Goal: Contribute content: Contribute content

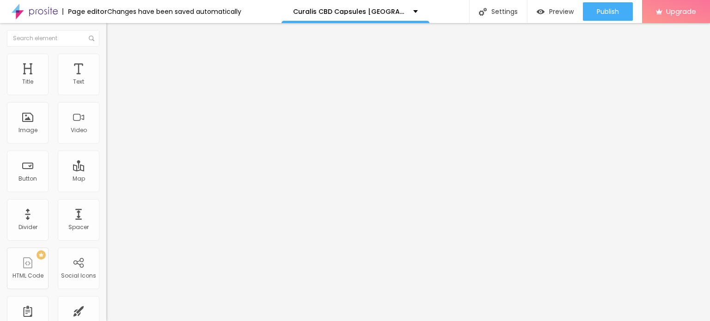
click at [106, 137] on button "button" at bounding box center [112, 132] width 13 height 10
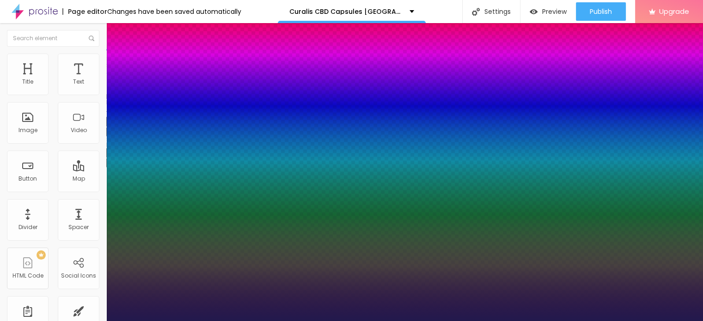
type input "18"
type input "1"
type input "100"
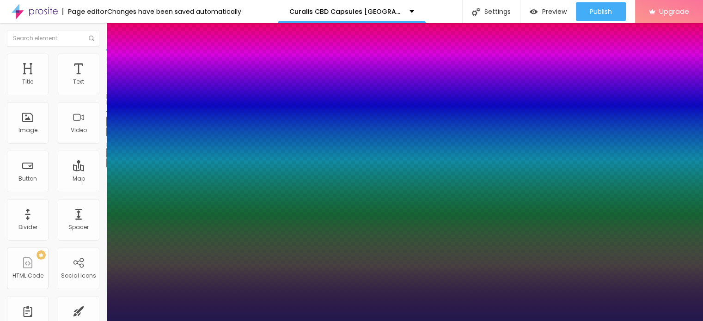
type input "1"
type input "93"
type input "1"
type input "91"
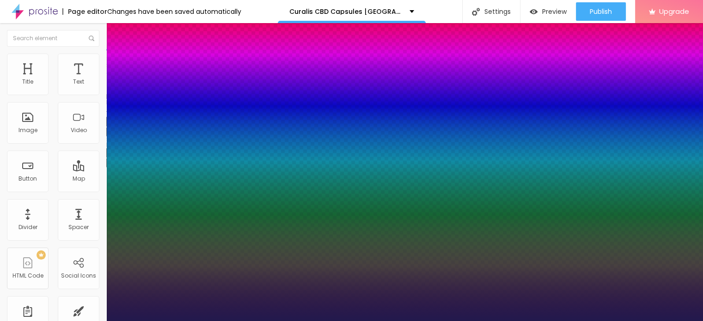
type input "91"
type input "1"
type input "90"
type input "1"
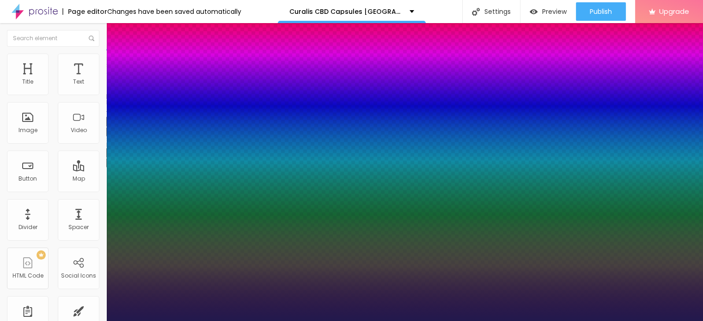
type input "89"
type input "1"
type input "88"
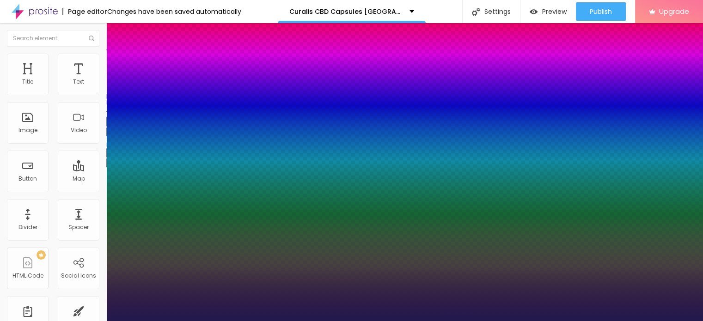
type input "1"
type input "82"
type input "1"
type input "81"
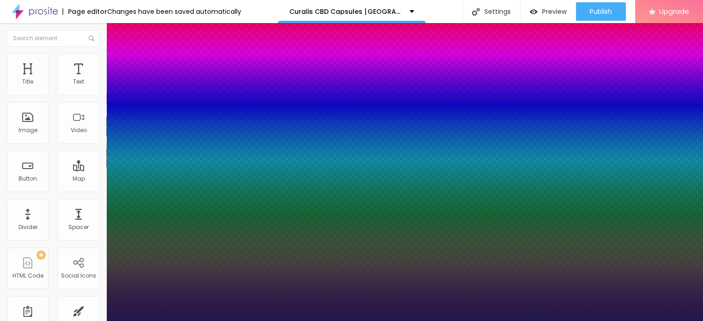
type input "81"
type input "1"
type input "78"
type input "1"
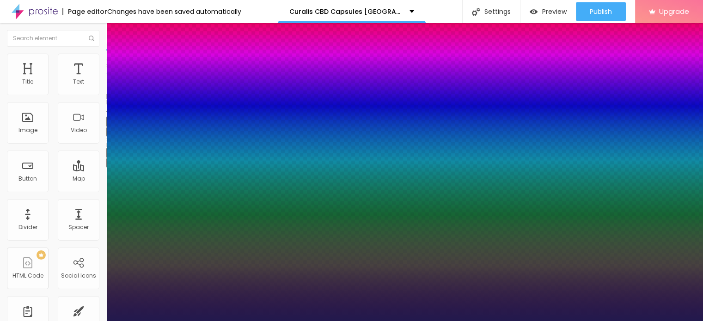
type input "77"
type input "1"
type input "76"
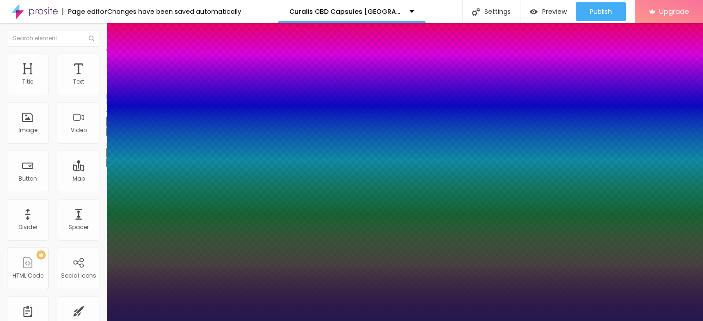
type input "1"
type input "75"
type input "1"
type input "72"
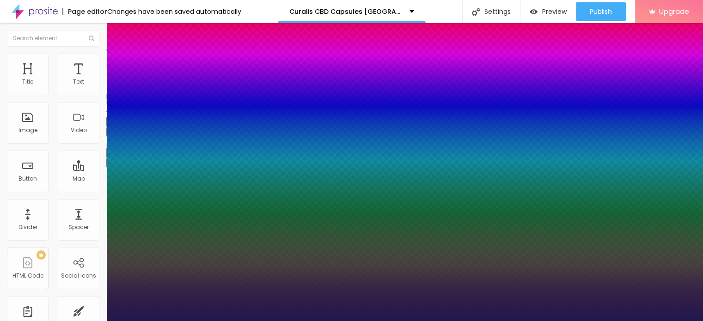
type input "72"
type input "1"
type input "71"
type input "1"
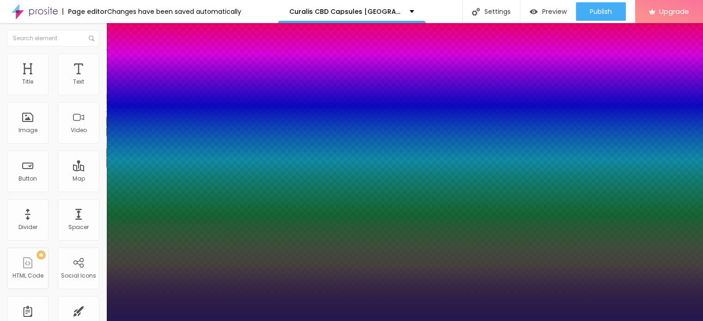
type input "70"
type input "1"
type input "69"
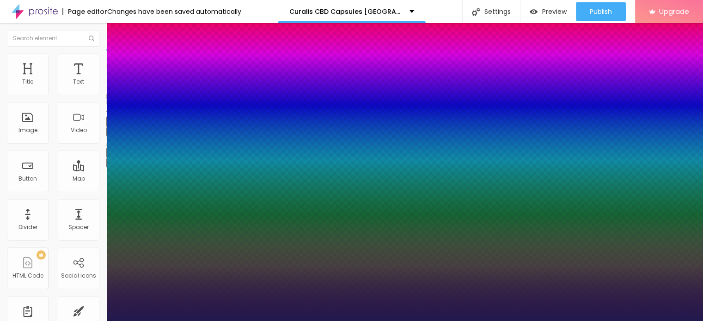
type input "1"
type input "68"
type input "1"
type input "65"
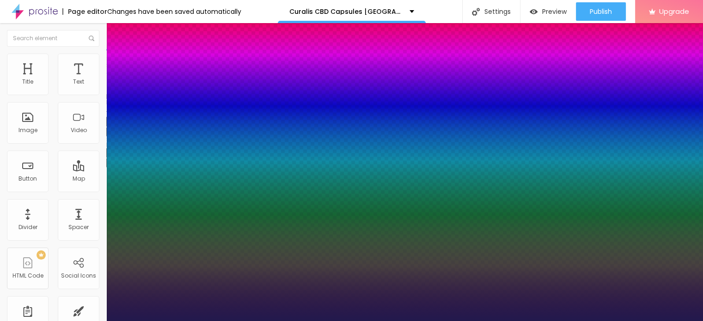
type input "65"
type input "1"
type input "64"
type input "1"
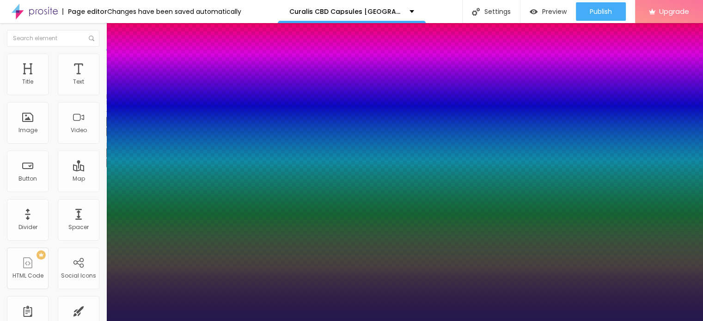
type input "63"
type input "1"
type input "62"
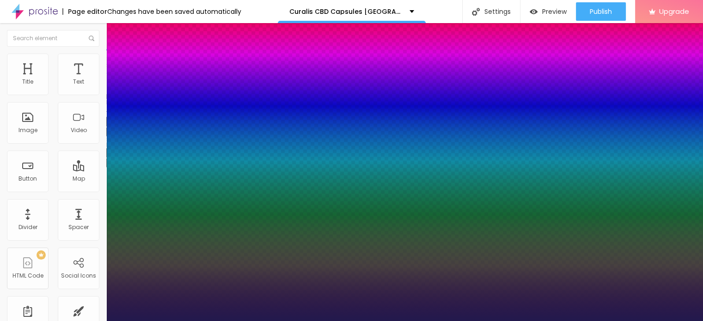
type input "1"
type input "61"
type input "1"
type input "60"
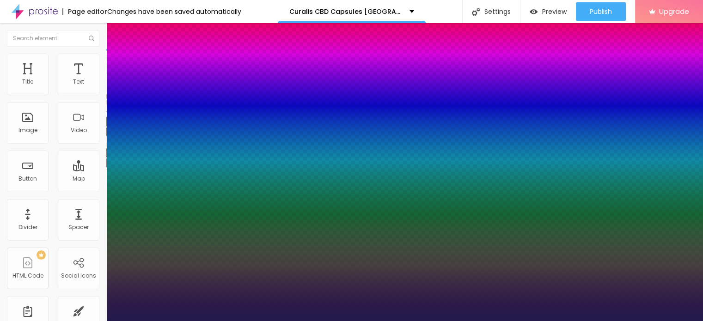
type input "60"
type input "1"
type input "59"
type input "1"
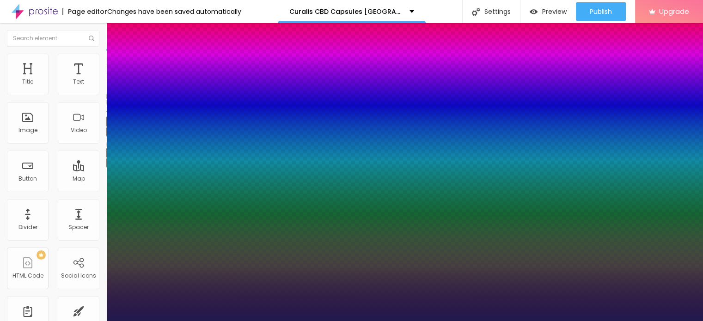
type input "51"
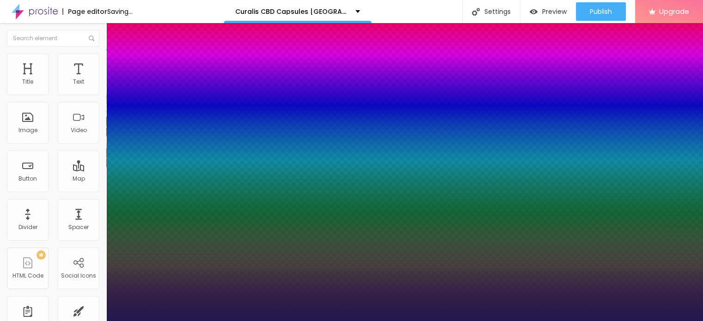
type input "1"
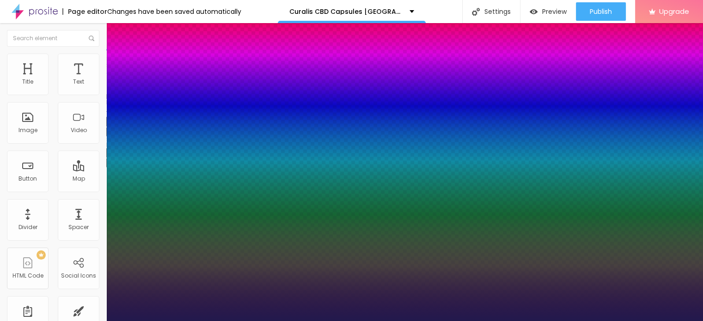
type input "52"
type input "1"
type input "53"
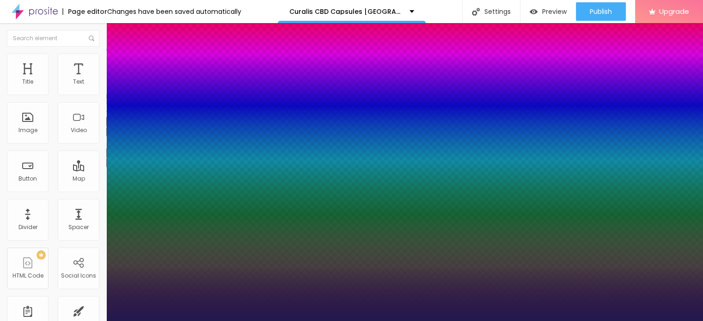
type input "1"
type input "54"
type input "1"
type input "56"
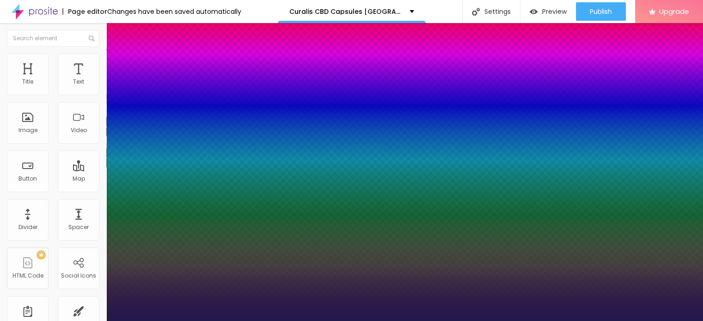
type input "56"
type input "1"
type input "60"
type input "1"
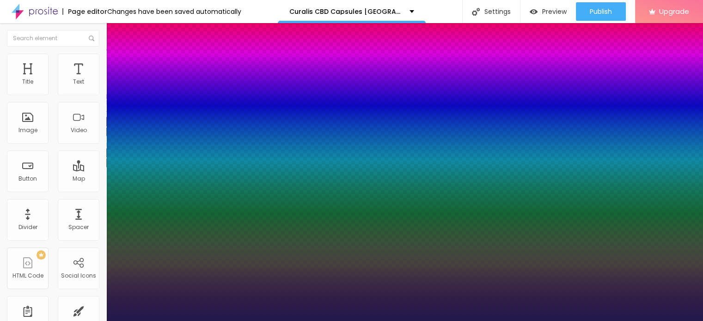
type input "61"
type input "1"
type input "62"
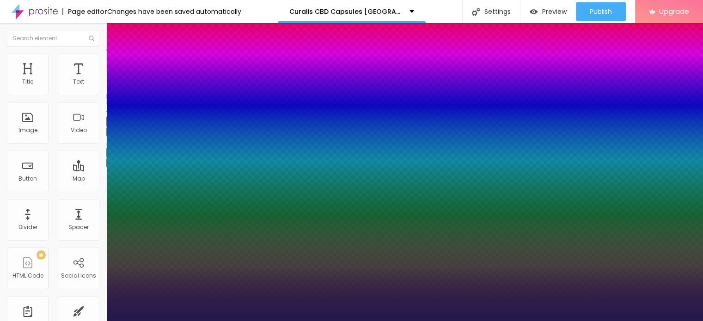
type input "1"
type input "63"
type input "1"
type input "64"
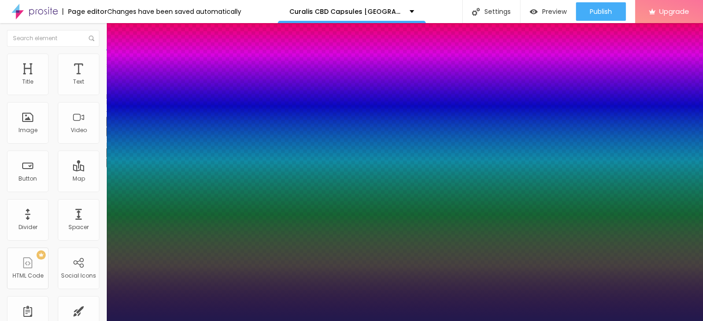
type input "64"
type input "1"
type input "65"
type input "1"
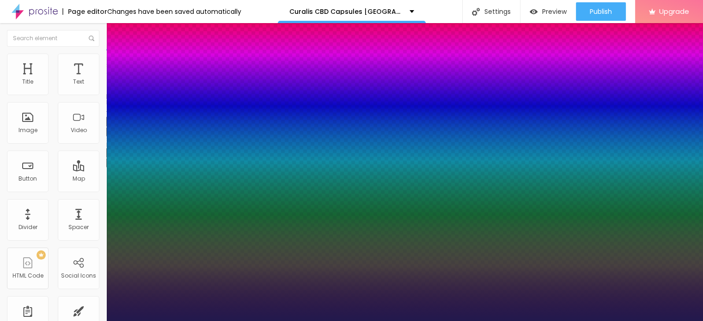
type input "67"
type input "1"
type input "68"
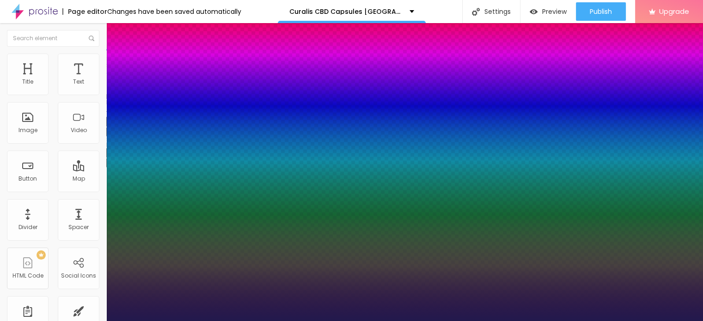
type input "1"
type input "69"
type input "1"
type input "70"
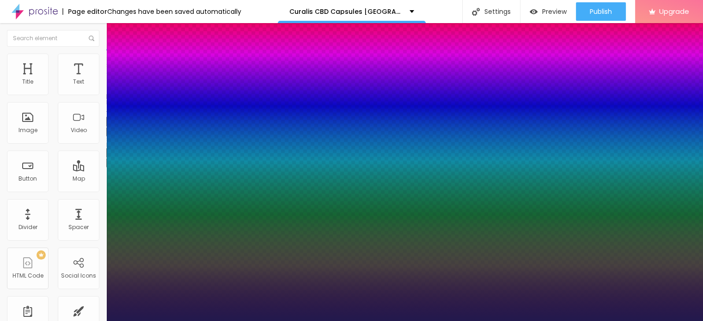
type input "70"
type input "1"
type input "72"
type input "1"
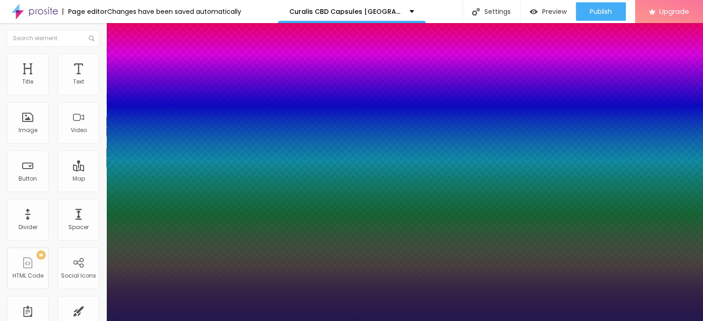
type input "73"
type input "1"
type input "76"
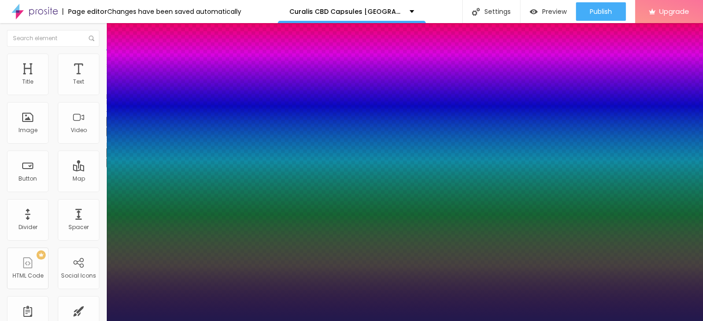
type input "1"
type input "77"
type input "1"
type input "78"
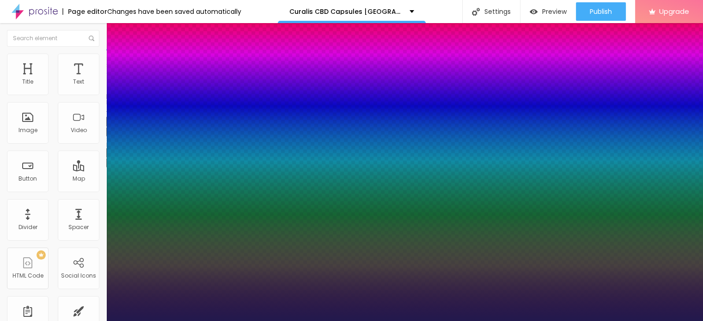
type input "78"
type input "1"
type input "79"
type input "1"
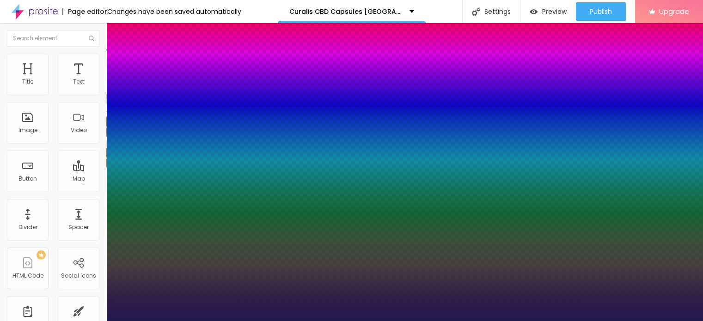
type input "80"
type input "1"
type input "81"
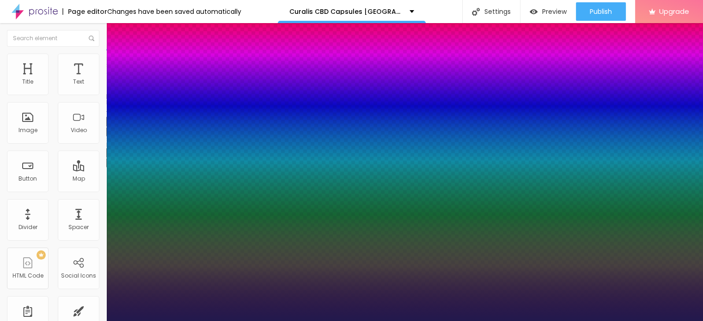
type input "1"
type input "82"
type input "1"
type input "84"
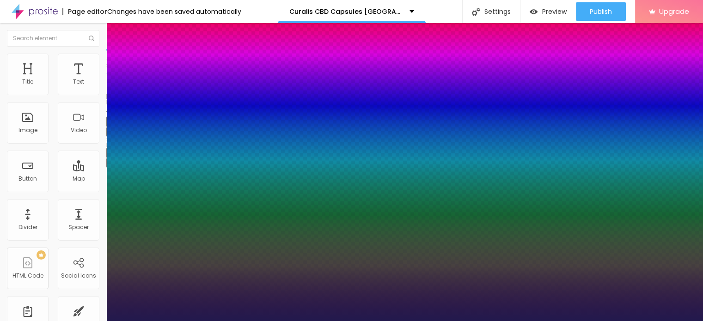
type input "84"
type input "1"
type input "86"
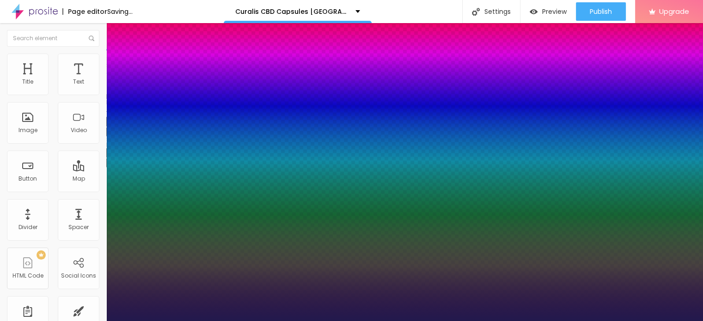
type input "1"
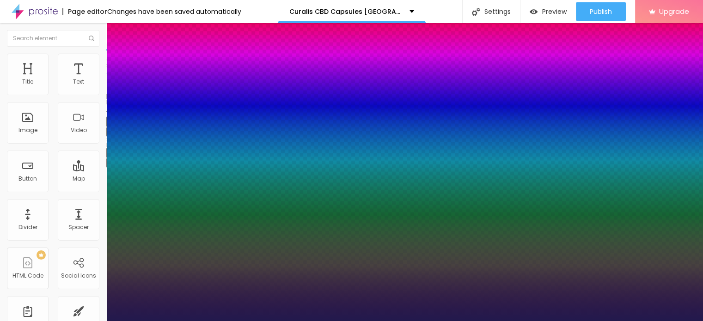
drag, startPoint x: 125, startPoint y: 258, endPoint x: 175, endPoint y: 260, distance: 50.4
type input "86"
type input "1"
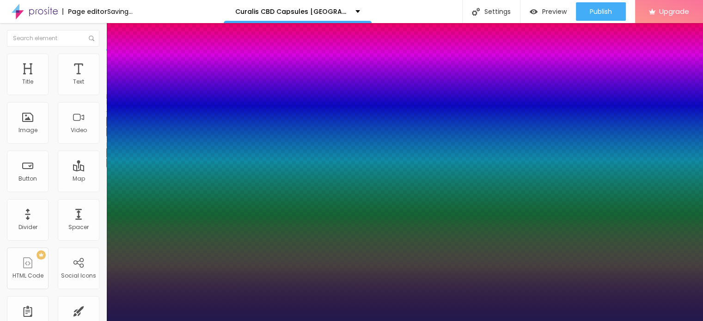
click at [283, 321] on div at bounding box center [351, 321] width 703 height 0
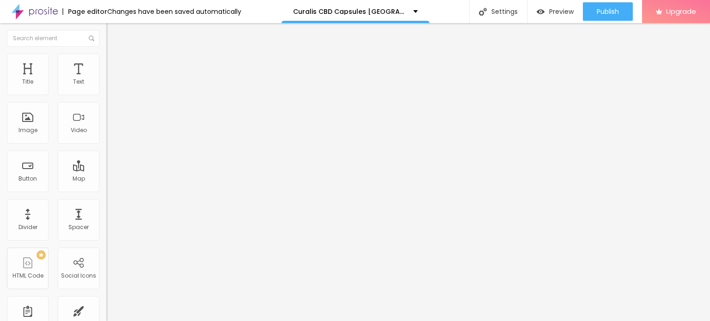
click at [113, 33] on img "button" at bounding box center [116, 33] width 7 height 7
click at [106, 80] on span "Add image" at bounding box center [125, 76] width 38 height 8
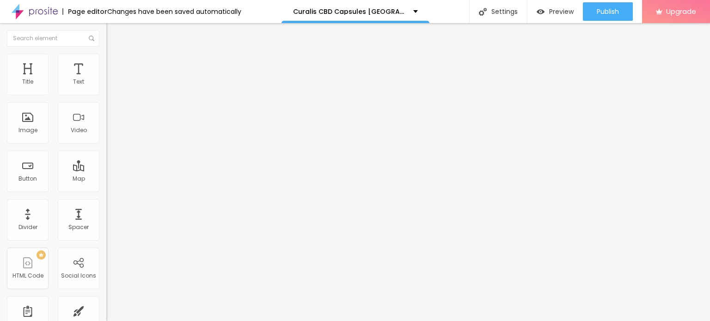
click at [106, 59] on img at bounding box center [110, 58] width 8 height 8
type input "95"
type input "90"
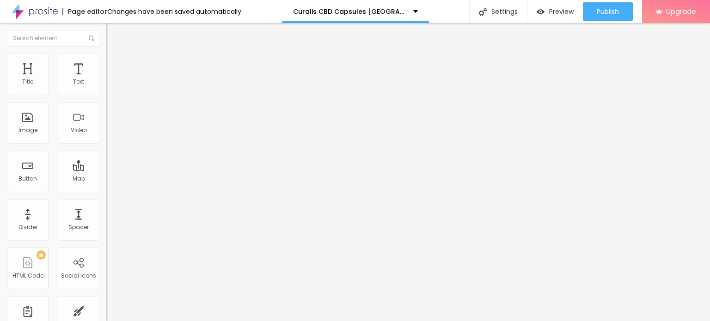
type input "85"
type input "80"
type input "75"
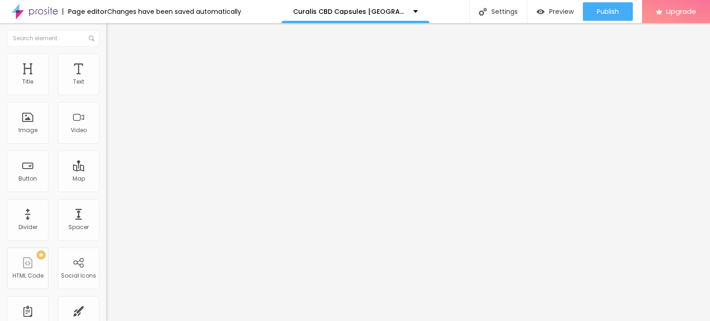
type input "75"
type input "70"
type input "65"
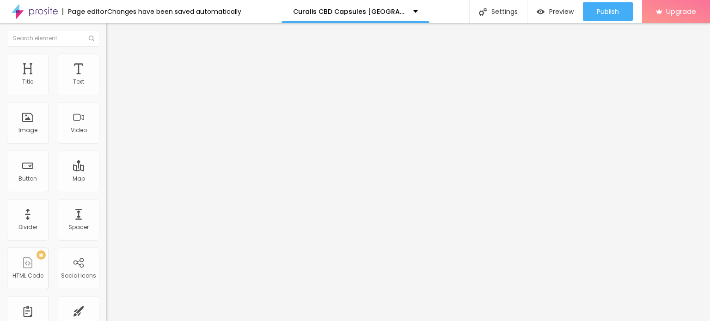
type input "60"
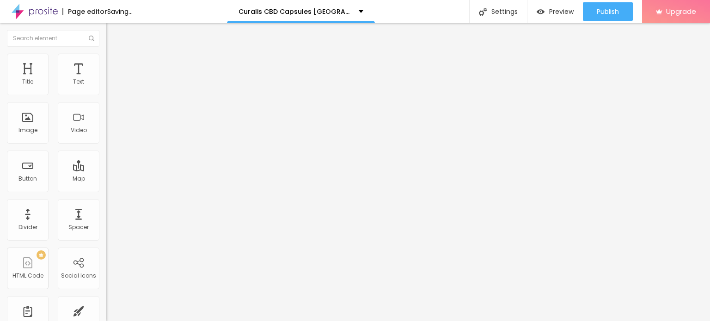
type input "55"
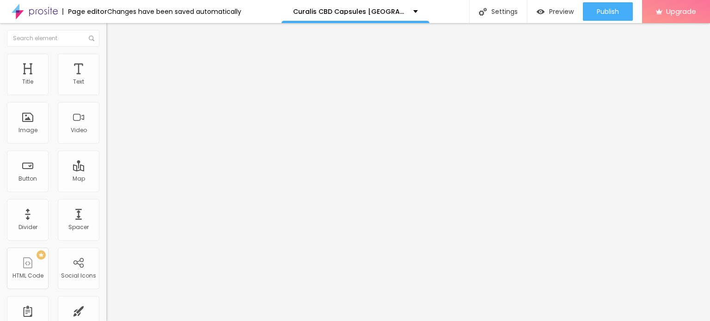
type input "50"
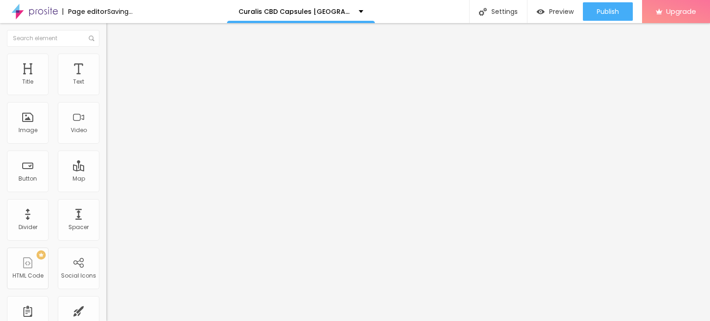
drag, startPoint x: 96, startPoint y: 98, endPoint x: 46, endPoint y: 99, distance: 49.5
type input "50"
click at [106, 95] on input "range" at bounding box center [136, 90] width 60 height 7
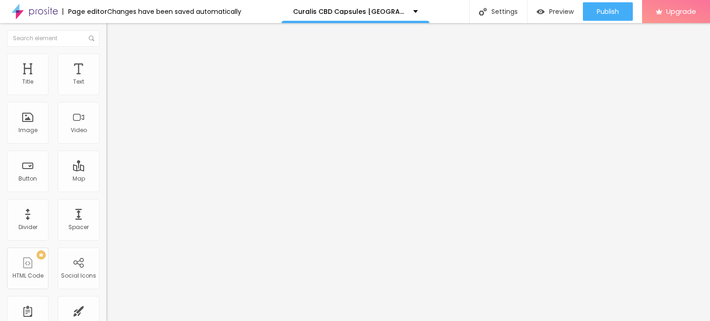
click at [110, 165] on icon "button" at bounding box center [113, 163] width 6 height 6
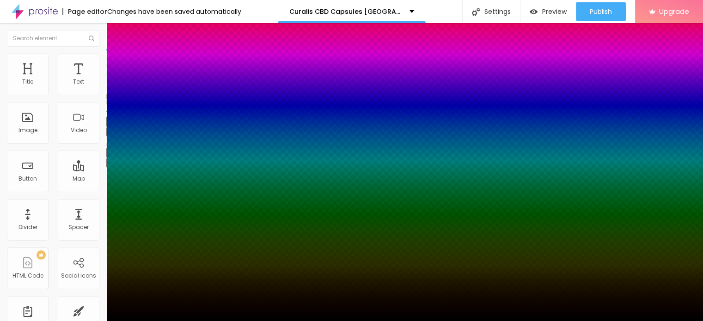
click at [161, 321] on div at bounding box center [351, 327] width 703 height 0
click at [316, 321] on div at bounding box center [351, 321] width 703 height 0
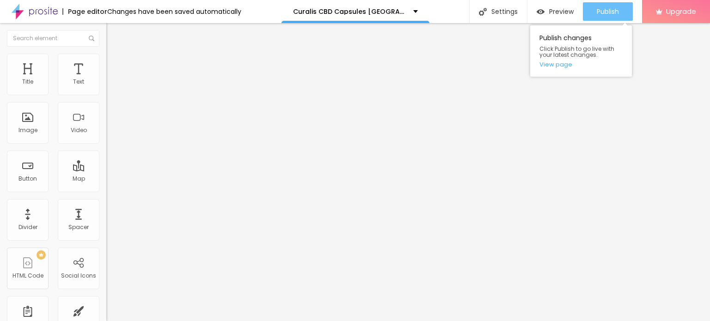
click at [600, 12] on span "Publish" at bounding box center [608, 11] width 22 height 7
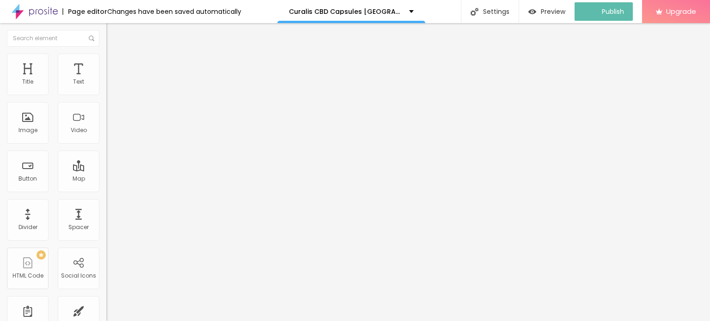
click at [113, 31] on img "button" at bounding box center [116, 33] width 7 height 7
click at [20, 12] on img at bounding box center [35, 11] width 46 height 23
click at [111, 133] on icon "button" at bounding box center [113, 131] width 4 height 4
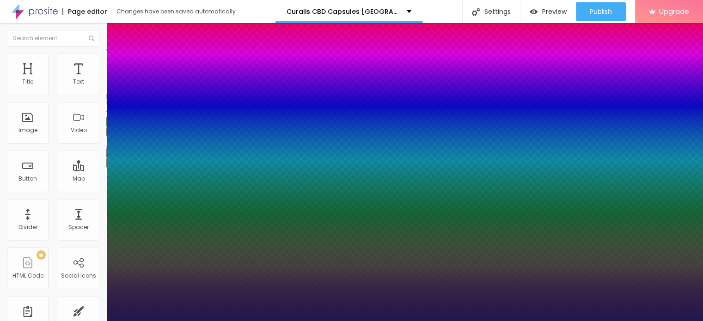
type input "1"
type input "82"
type input "1"
type input "77"
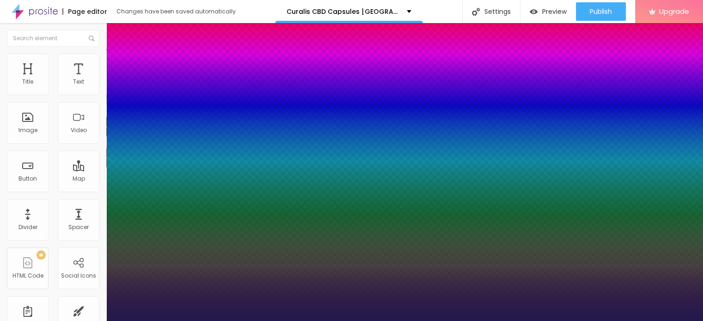
type input "77"
type input "1"
type input "57"
type input "1"
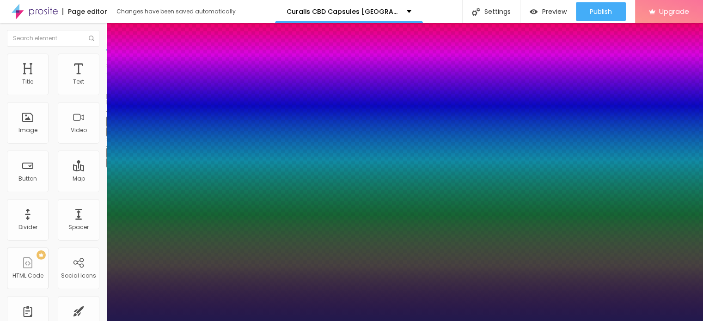
type input "51"
type input "1"
type input "47"
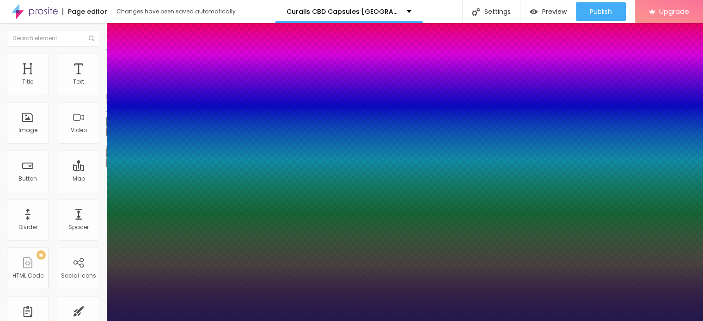
type input "1"
type input "45"
type input "1"
type input "40"
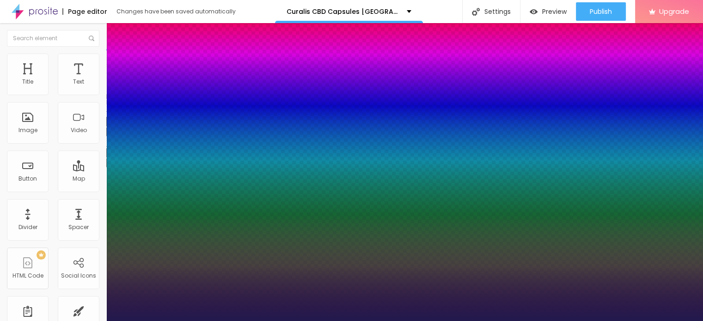
type input "40"
type input "1"
type input "38"
type input "1"
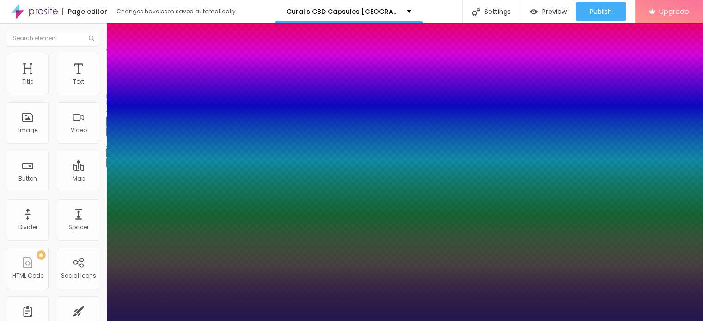
type input "36"
type input "1"
type input "35"
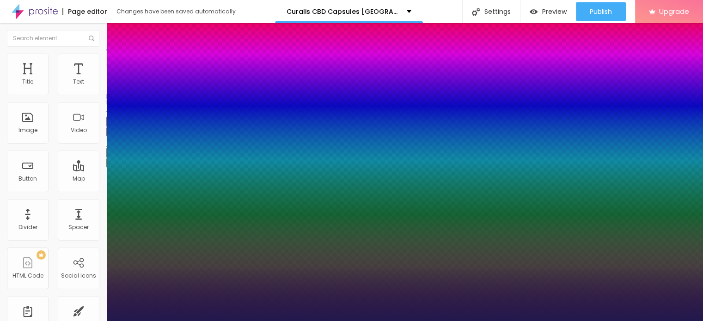
type input "1"
type input "32"
type input "1"
type input "31"
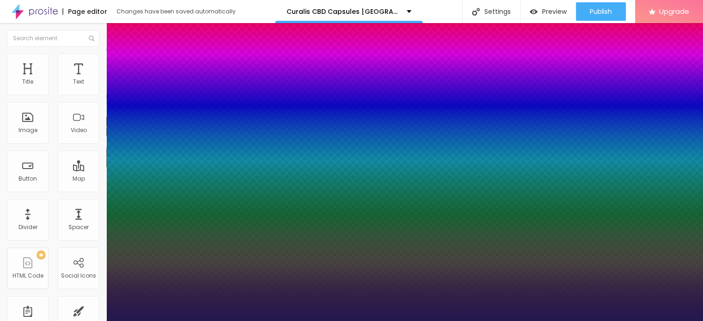
type input "31"
type input "1"
type input "30"
type input "1"
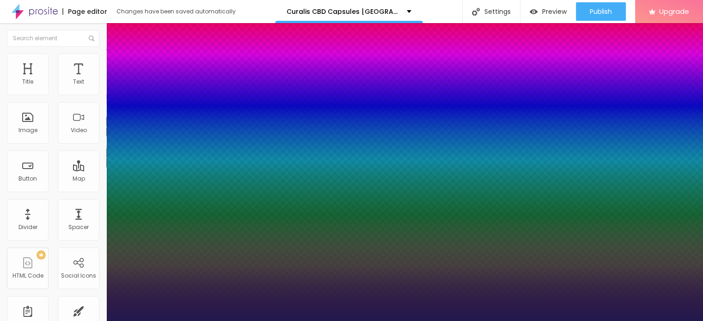
type input "29"
type input "1"
type input "28"
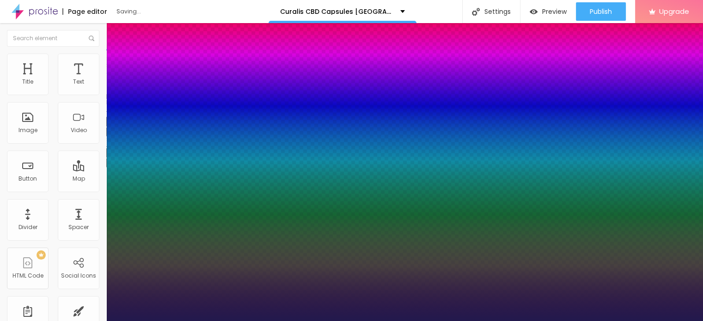
type input "1"
type input "27"
type input "1"
type input "26"
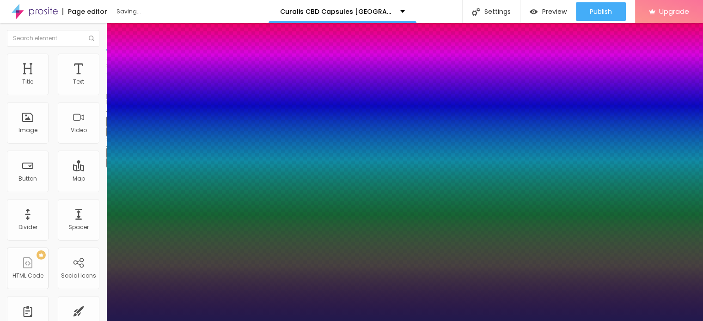
type input "26"
type input "1"
type input "29"
type input "1"
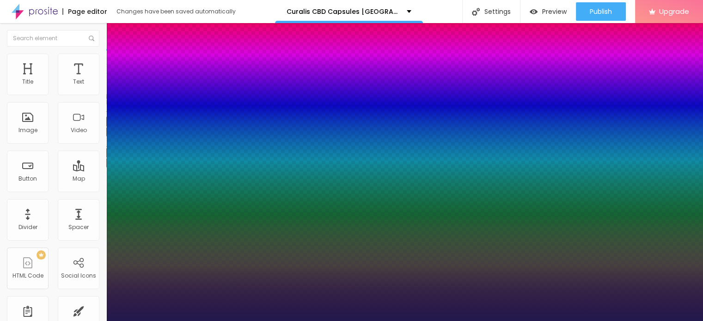
type input "30"
type input "1"
type input "31"
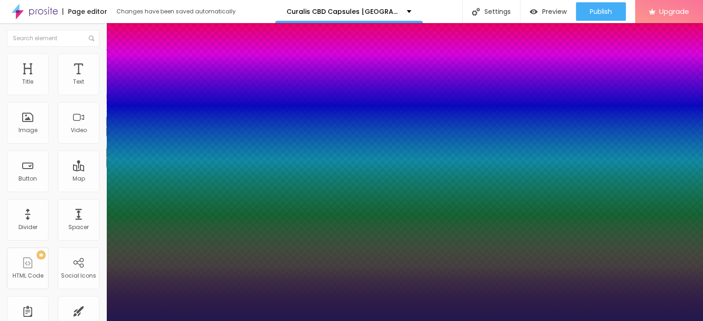
type input "1"
type input "32"
type input "1"
type input "33"
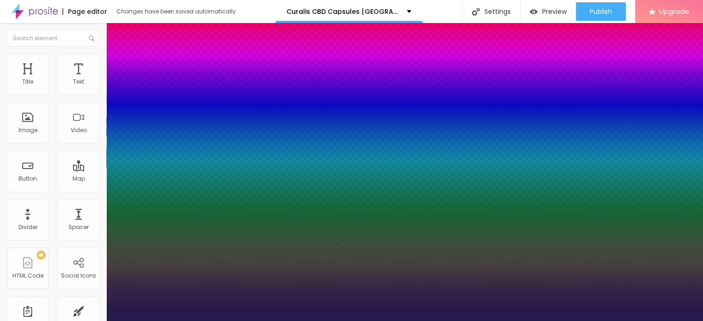
type input "33"
type input "1"
type input "35"
type input "1"
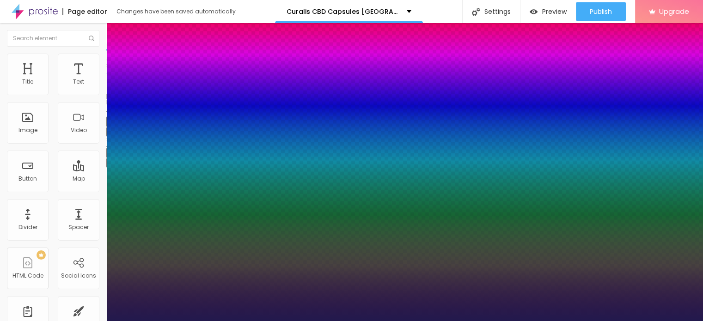
type input "36"
type input "1"
type input "37"
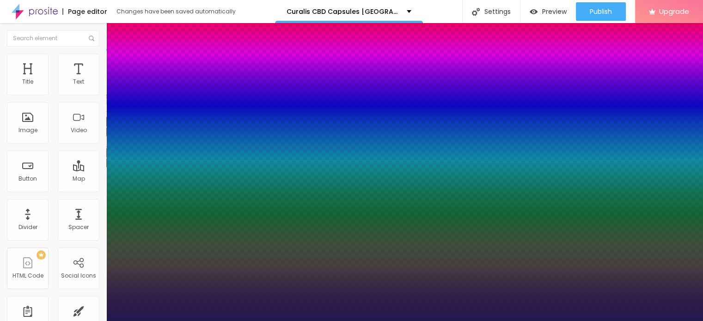
type input "1"
type input "38"
type input "1"
type input "39"
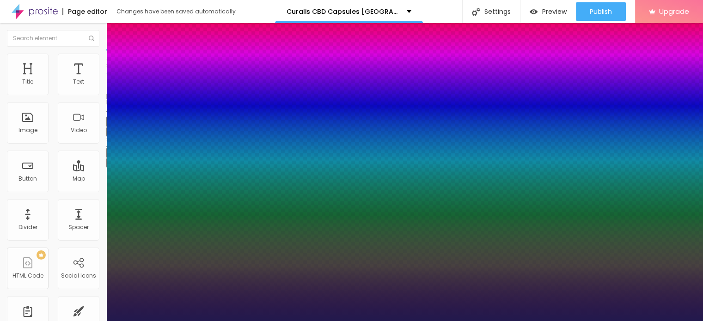
type input "39"
type input "1"
type input "40"
type input "1"
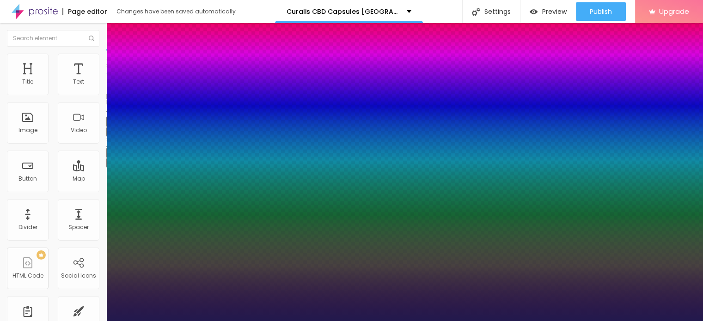
type input "42"
type input "1"
type input "43"
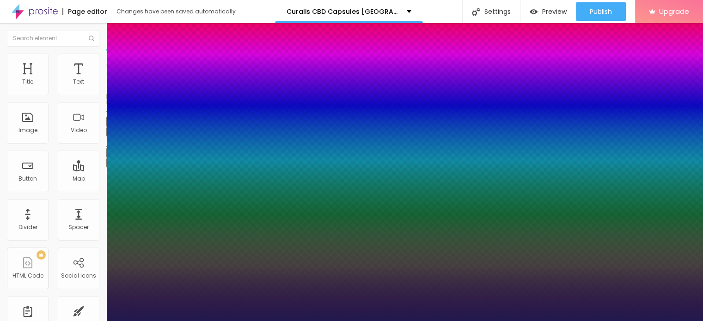
type input "1"
type input "44"
type input "1"
type input "45"
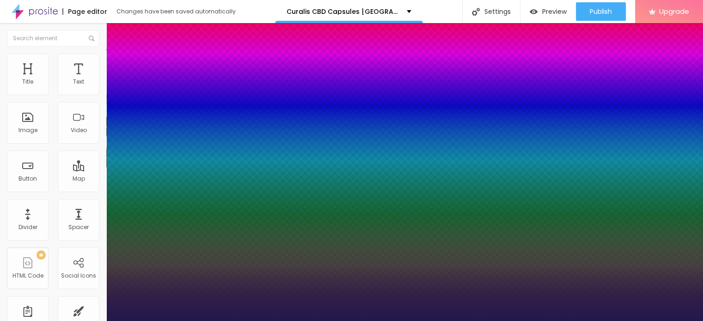
type input "45"
type input "1"
drag, startPoint x: 173, startPoint y: 259, endPoint x: 146, endPoint y: 260, distance: 27.8
type input "45"
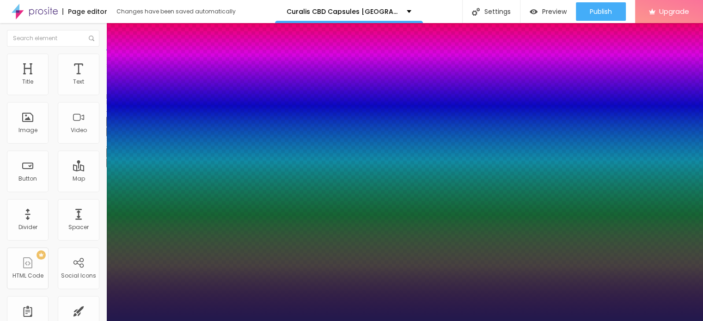
click at [495, 321] on div at bounding box center [351, 321] width 703 height 0
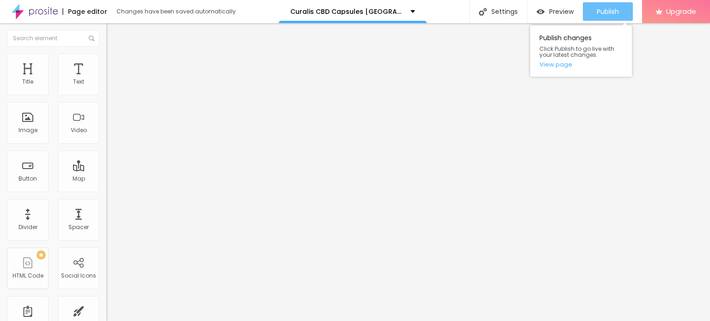
click at [609, 13] on span "Publish" at bounding box center [608, 11] width 22 height 7
click at [554, 66] on link "View page" at bounding box center [581, 64] width 83 height 6
